Goal: Transaction & Acquisition: Purchase product/service

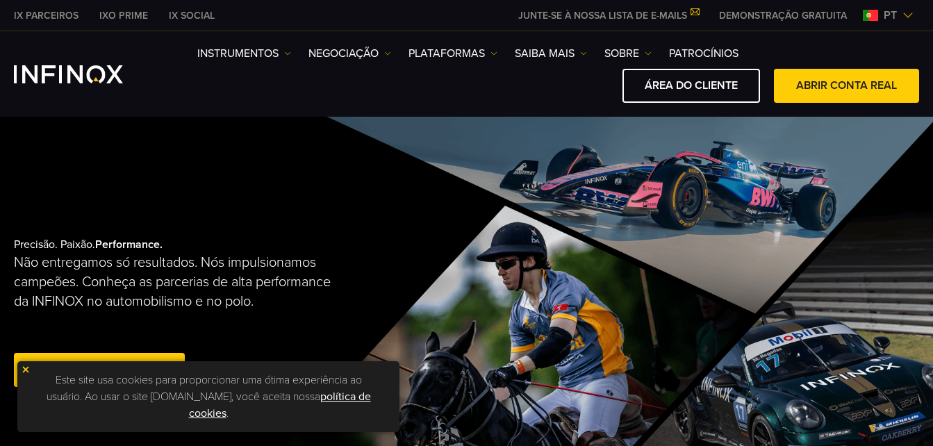
click at [30, 369] on img at bounding box center [26, 370] width 10 height 10
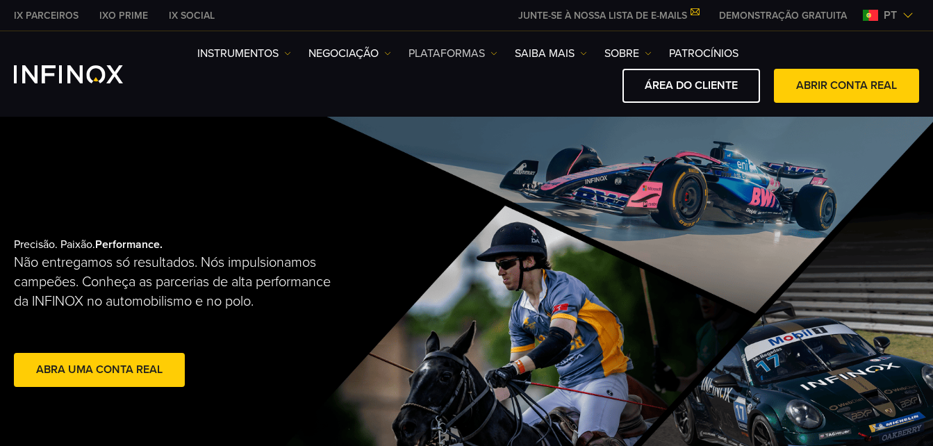
click at [494, 52] on img at bounding box center [494, 53] width 7 height 7
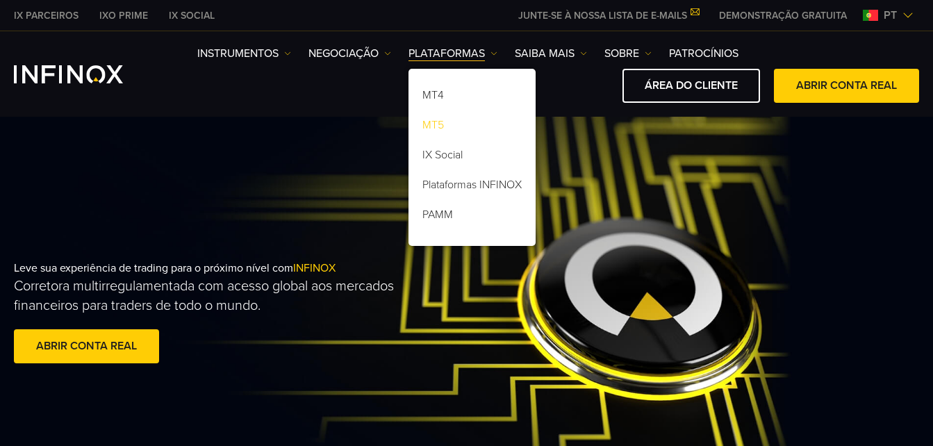
click at [432, 124] on link "MT5" at bounding box center [472, 128] width 127 height 30
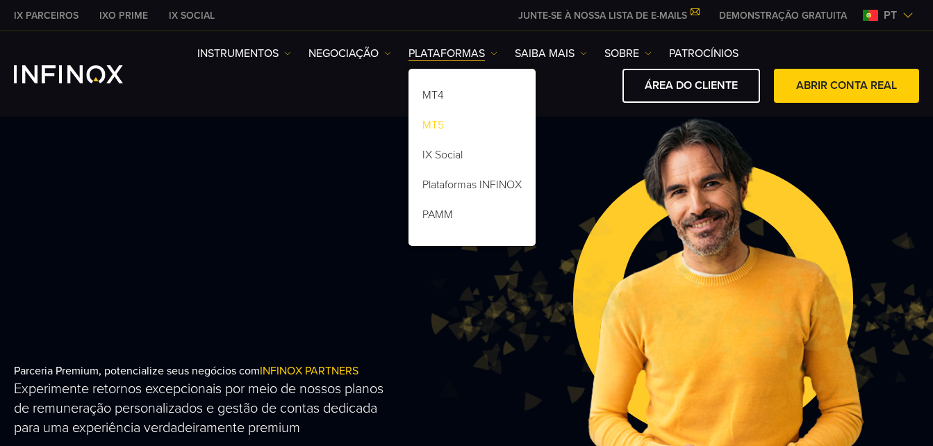
click at [443, 125] on link "MT5" at bounding box center [472, 128] width 127 height 30
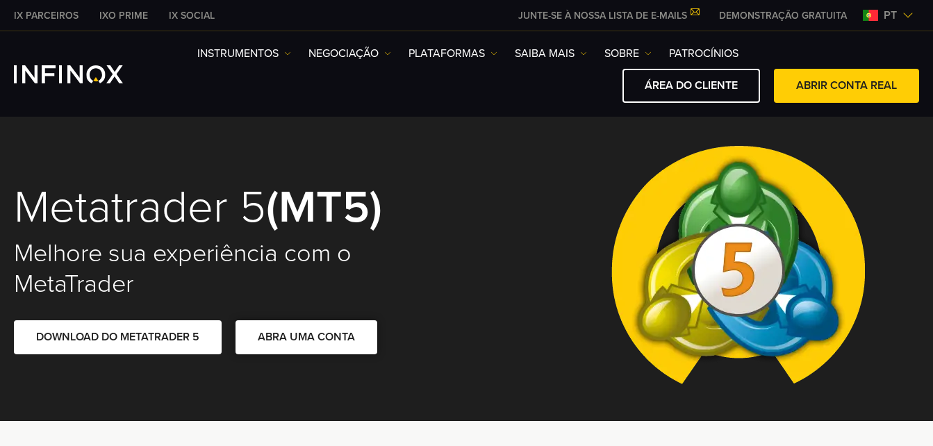
click at [258, 341] on link "ABRA UMA CONTA" at bounding box center [307, 337] width 142 height 34
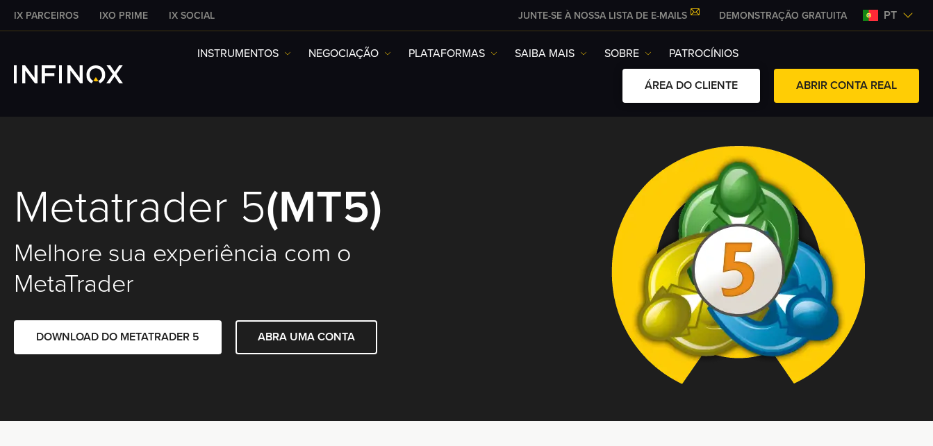
click at [661, 83] on link "ÁREA DO CLIENTE" at bounding box center [692, 86] width 138 height 34
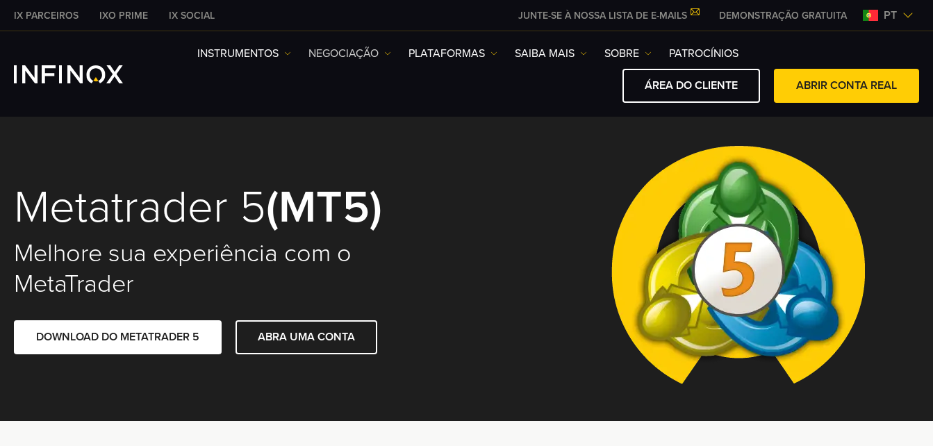
click at [340, 51] on link "NEGOCIAÇÃO" at bounding box center [350, 53] width 83 height 17
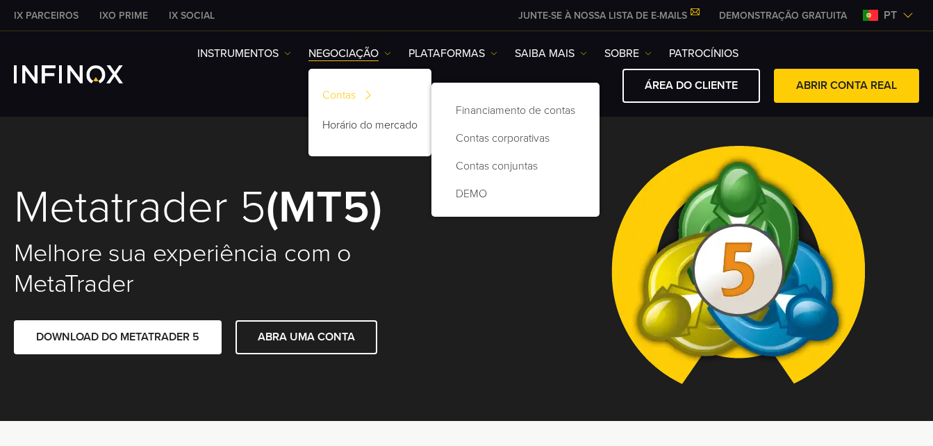
click at [343, 97] on link "Contas" at bounding box center [370, 98] width 123 height 30
